Goal: Task Accomplishment & Management: Manage account settings

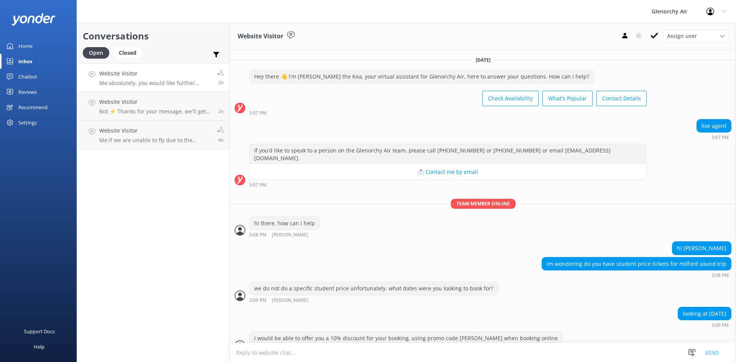
scroll to position [251, 0]
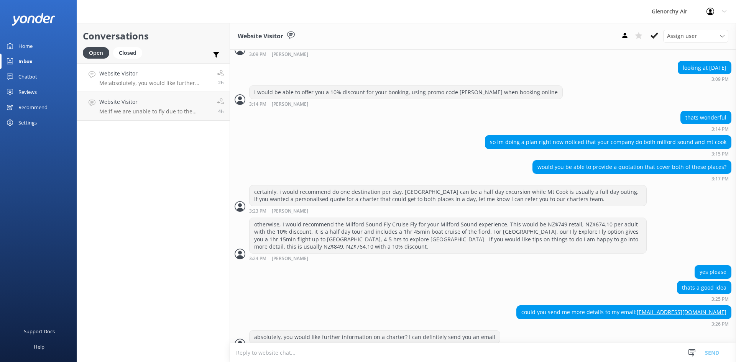
scroll to position [251, 0]
